Goal: Task Accomplishment & Management: Manage account settings

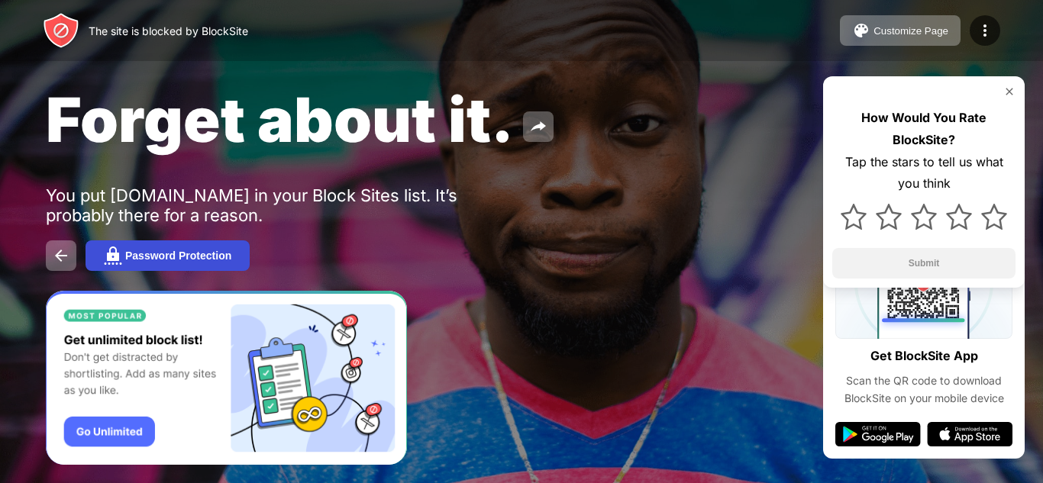
click at [191, 255] on div "Password Protection" at bounding box center [178, 256] width 106 height 12
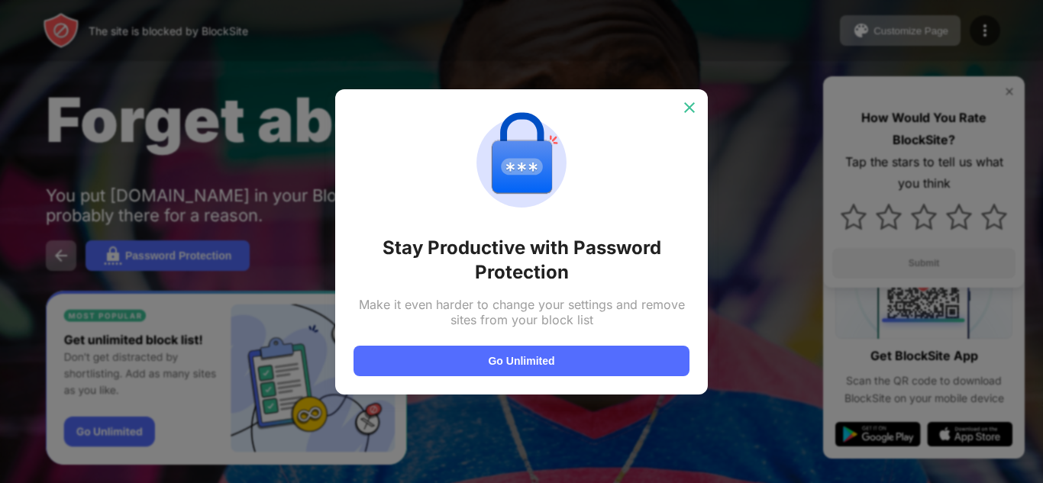
click at [687, 111] on img at bounding box center [689, 107] width 15 height 15
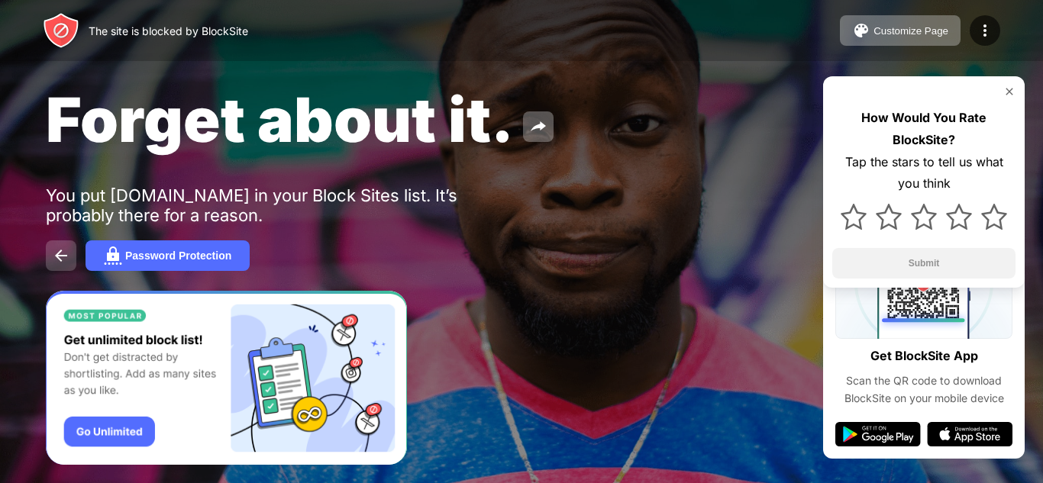
click at [55, 257] on img at bounding box center [61, 256] width 18 height 18
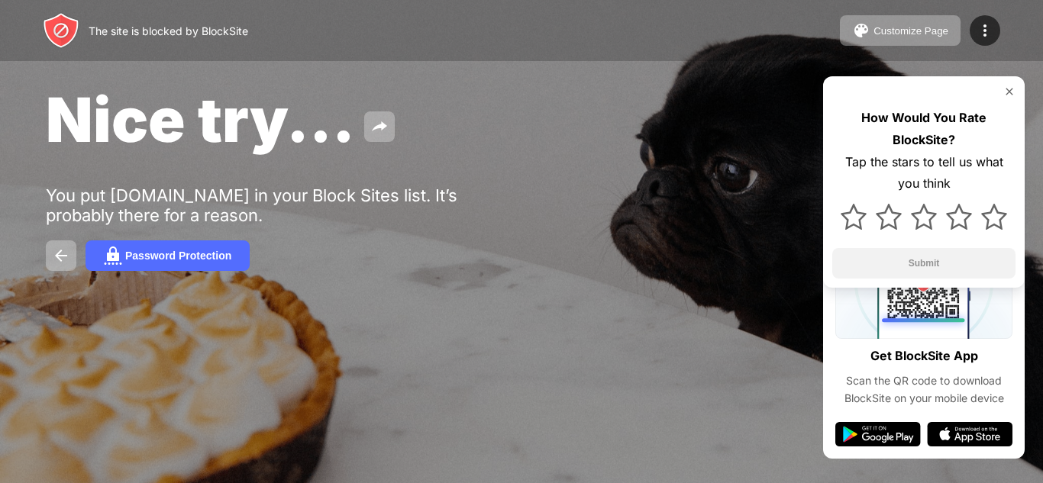
click at [970, 24] on div "Customize Page Edit Block List Redirect Customize Block Page Upgrade Password P…" at bounding box center [920, 30] width 160 height 31
click at [986, 31] on img at bounding box center [985, 30] width 18 height 18
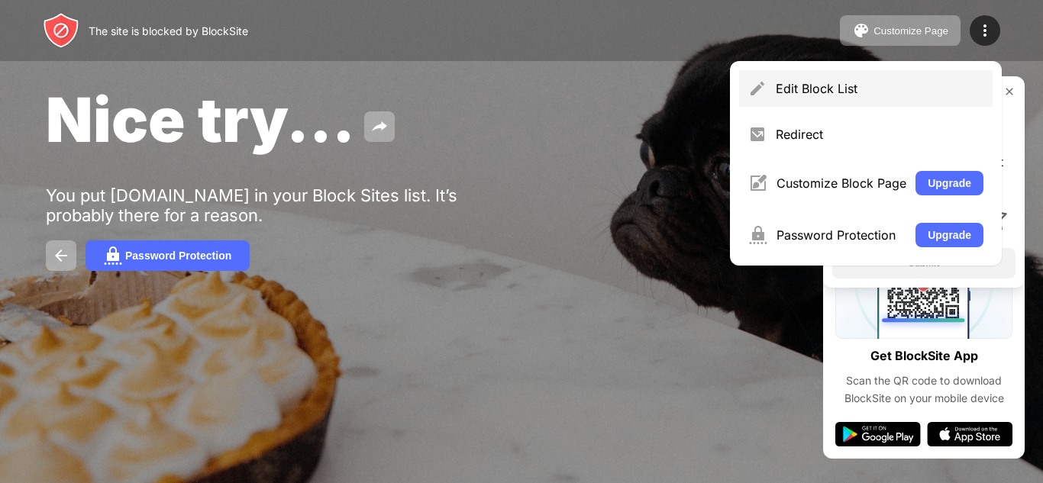
click at [834, 78] on div "Edit Block List" at bounding box center [865, 88] width 253 height 37
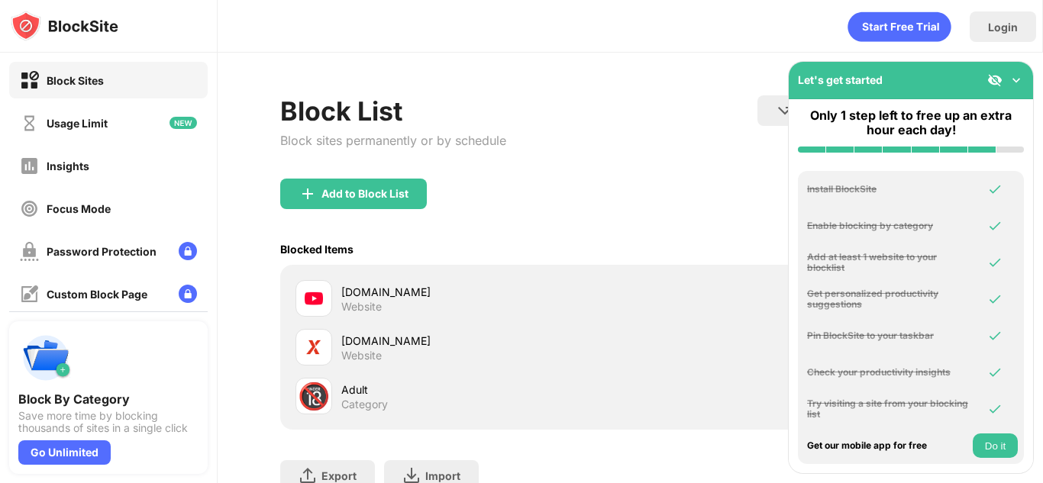
click at [389, 299] on div "[DOMAIN_NAME]" at bounding box center [485, 292] width 289 height 16
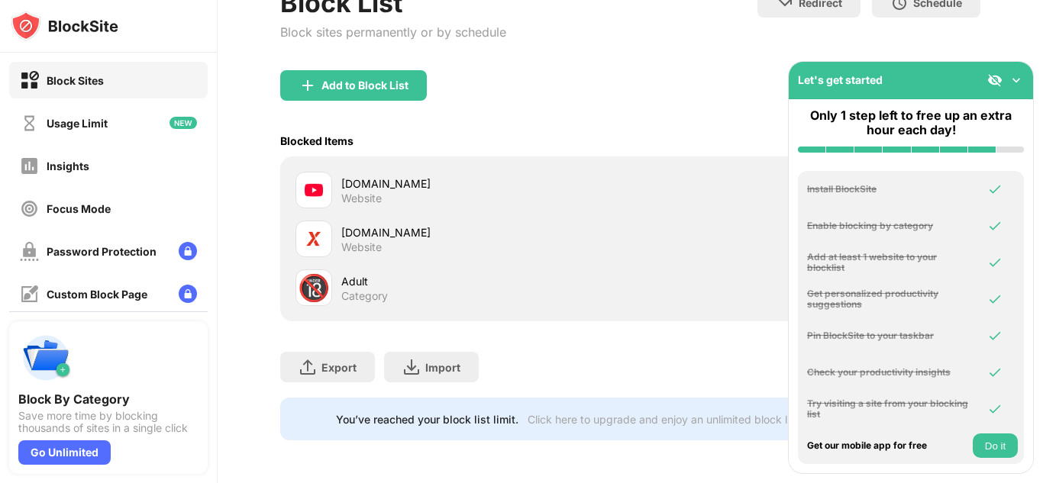
scroll to position [120, 0]
click at [989, 446] on button "Do it" at bounding box center [995, 446] width 45 height 24
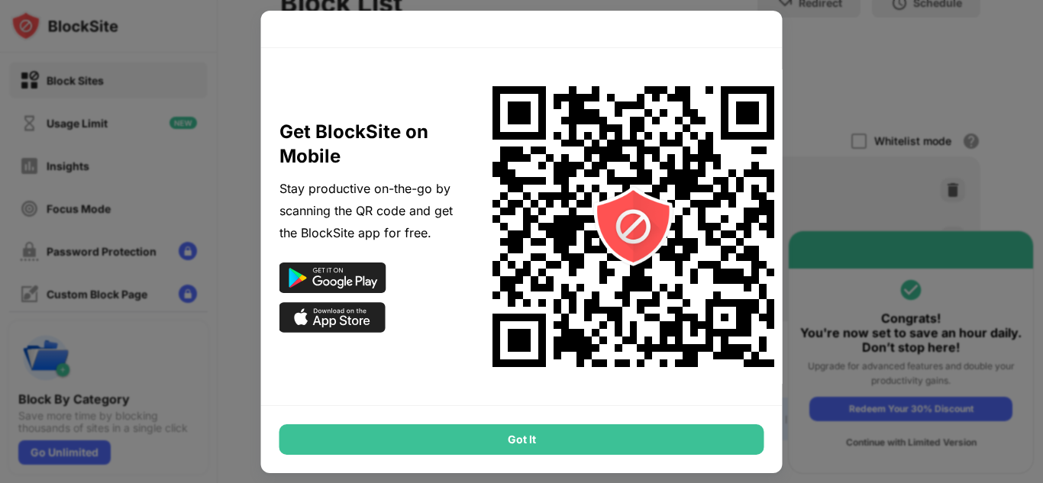
click at [631, 441] on div "Got It" at bounding box center [521, 439] width 485 height 31
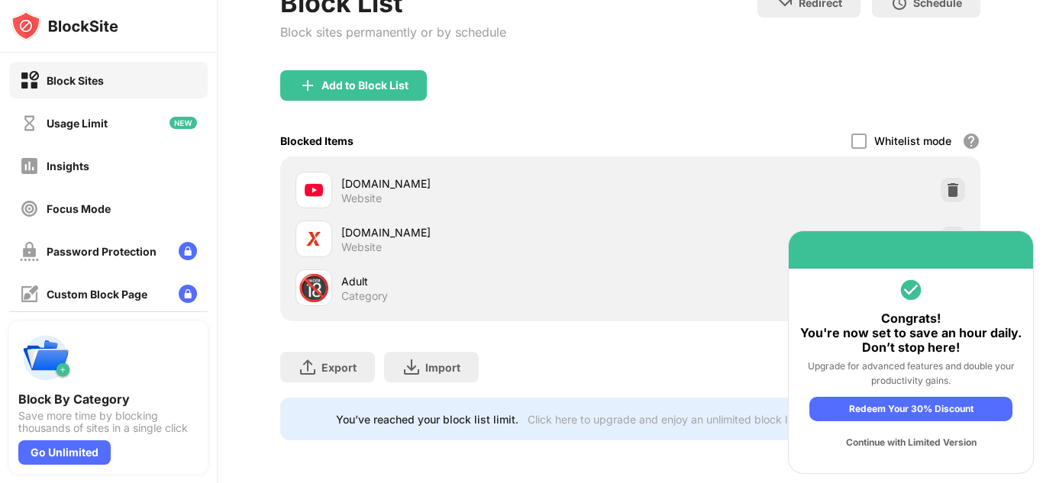
click at [916, 443] on div "Continue with Limited Version" at bounding box center [910, 443] width 203 height 24
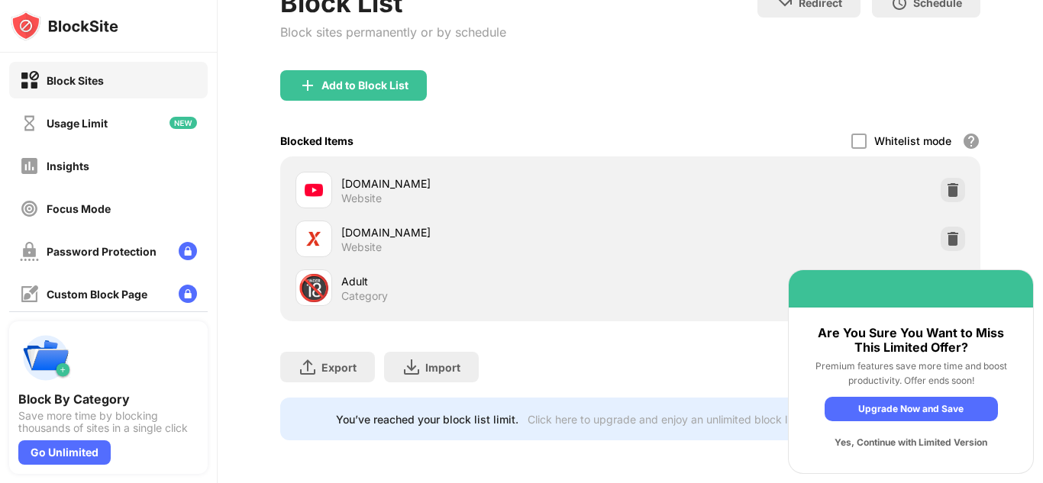
click at [916, 443] on div "Yes, Continue with Limited Version" at bounding box center [911, 443] width 173 height 24
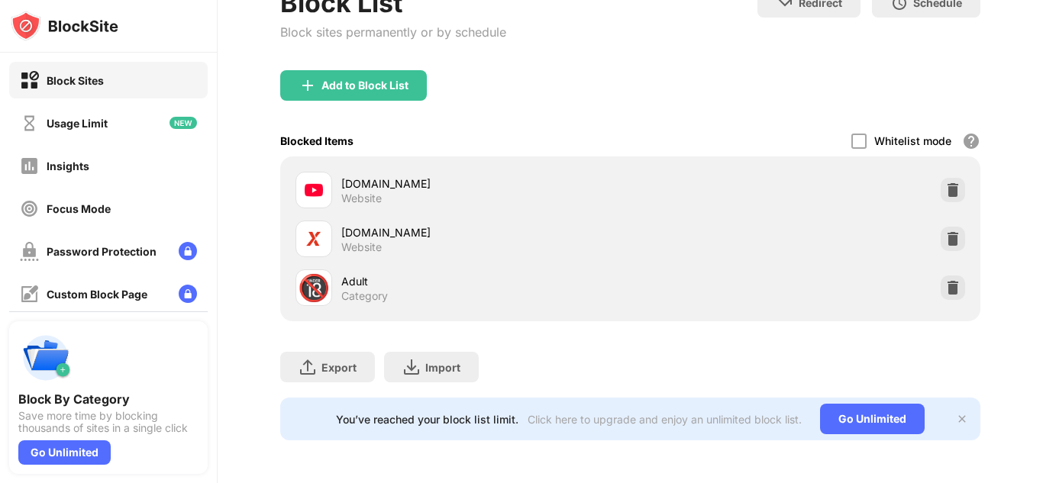
click at [949, 399] on div "You’ve reached your block list limit. Click here to upgrade and enjoy an unlimi…" at bounding box center [630, 419] width 700 height 43
click at [956, 413] on img at bounding box center [962, 419] width 12 height 12
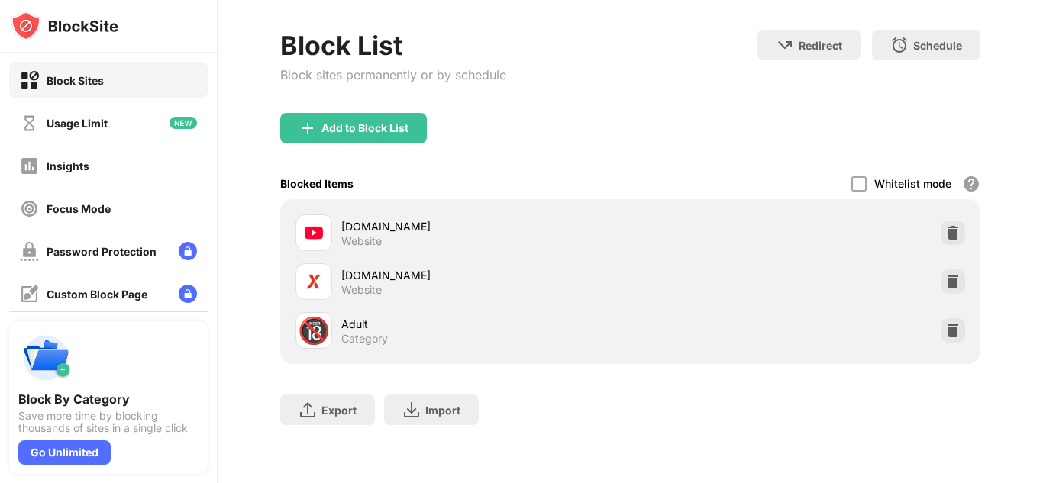
scroll to position [77, 0]
click at [941, 221] on div at bounding box center [953, 233] width 24 height 24
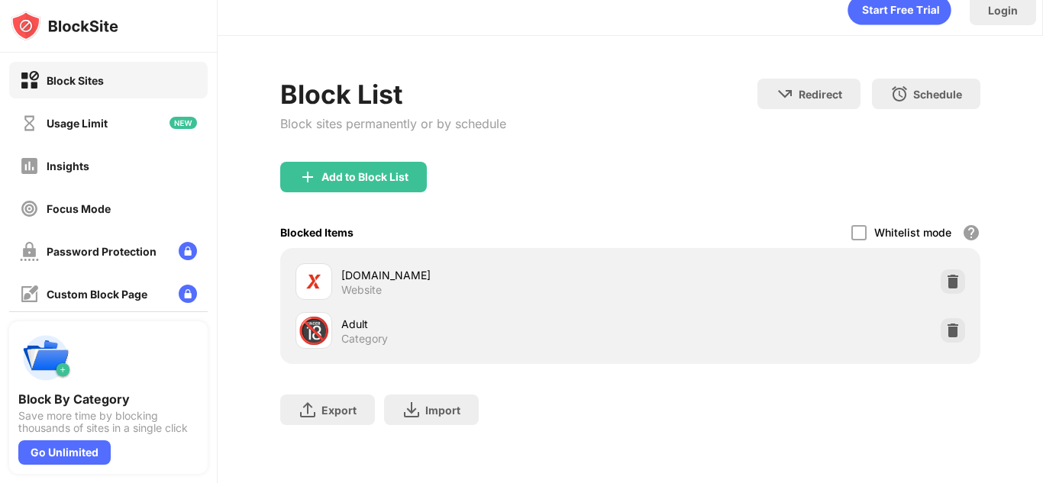
scroll to position [28, 0]
